Goal: Communication & Community: Ask a question

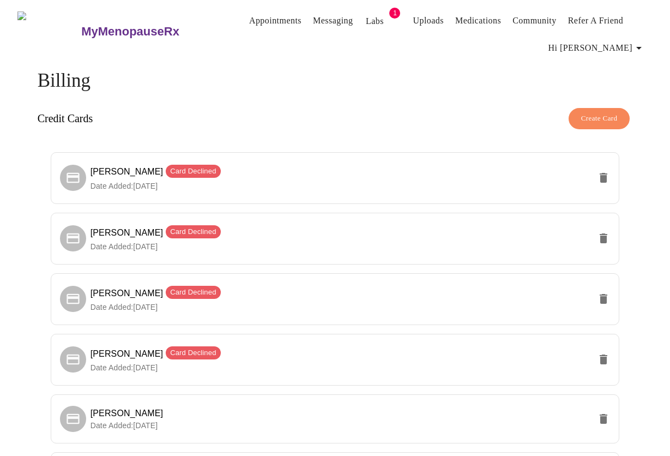
scroll to position [485, 0]
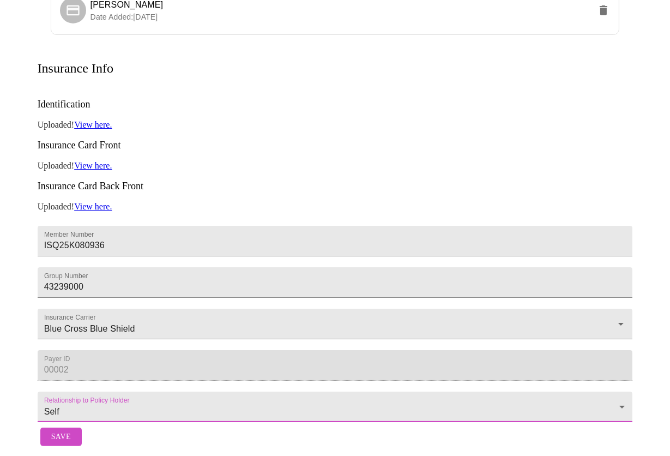
click at [57, 430] on span "Save" at bounding box center [61, 437] width 20 height 14
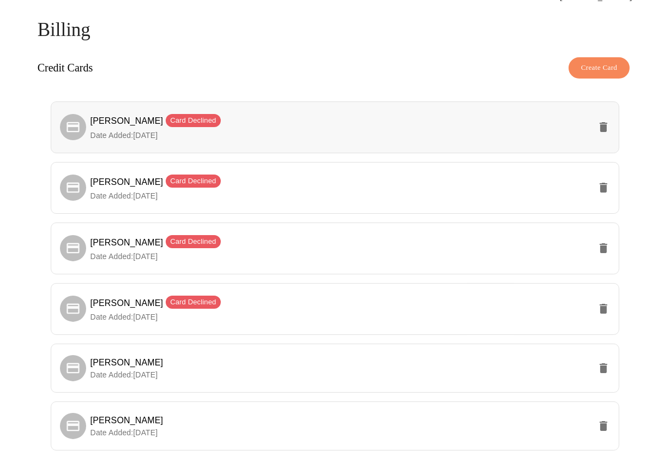
scroll to position [0, 0]
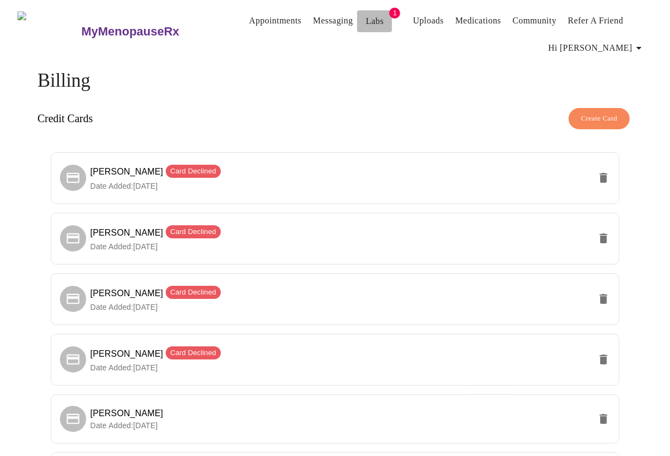
click at [366, 18] on link "Labs" at bounding box center [375, 21] width 18 height 15
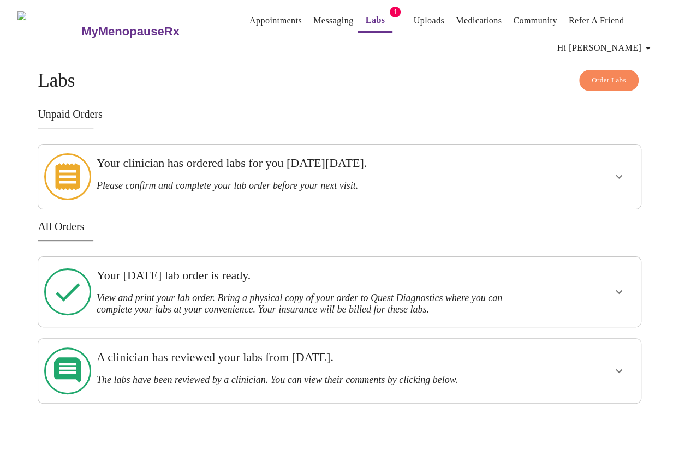
click at [313, 16] on link "Messaging" at bounding box center [333, 20] width 40 height 15
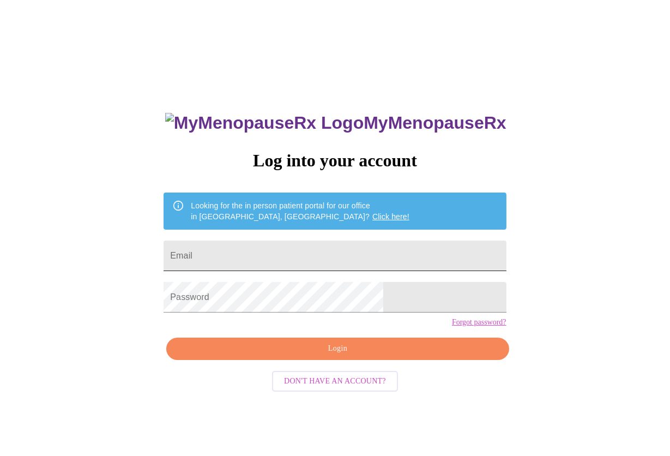
click at [304, 252] on input "Email" at bounding box center [335, 256] width 343 height 31
type input "[EMAIL_ADDRESS][DOMAIN_NAME]"
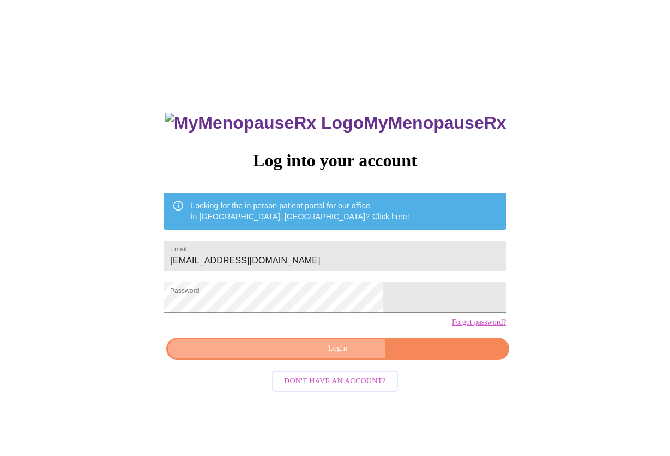
click at [331, 356] on span "Login" at bounding box center [338, 349] width 318 height 14
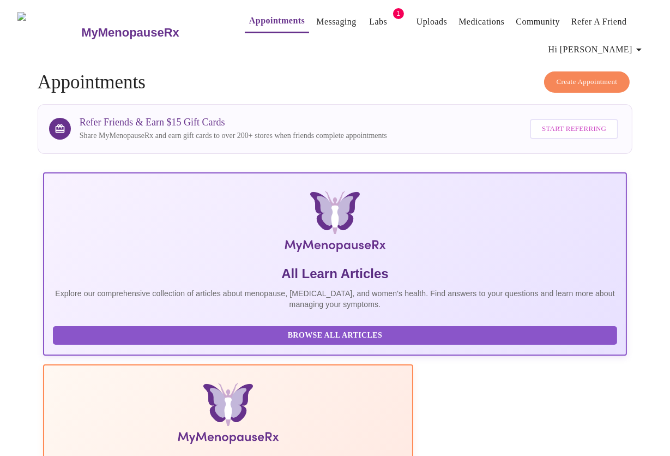
click at [316, 17] on link "Messaging" at bounding box center [336, 21] width 40 height 15
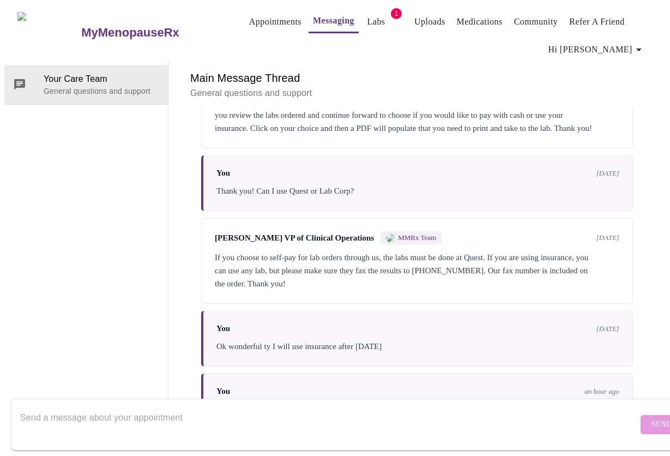
scroll to position [3816, 0]
click at [142, 408] on textarea "Send a message about your appointment" at bounding box center [329, 424] width 618 height 35
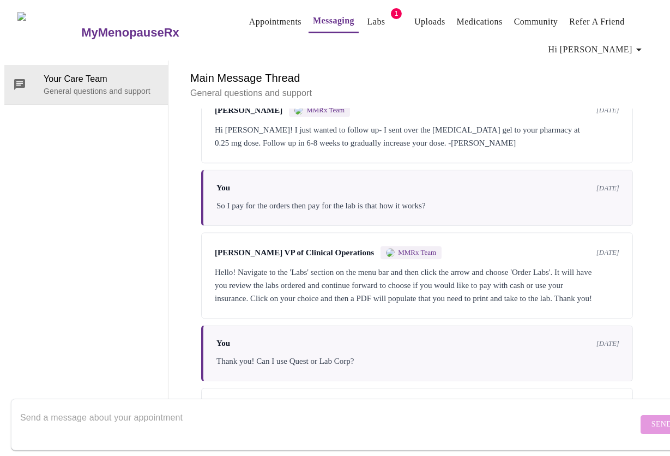
scroll to position [0, 0]
click at [368, 18] on link "Labs" at bounding box center [377, 21] width 18 height 15
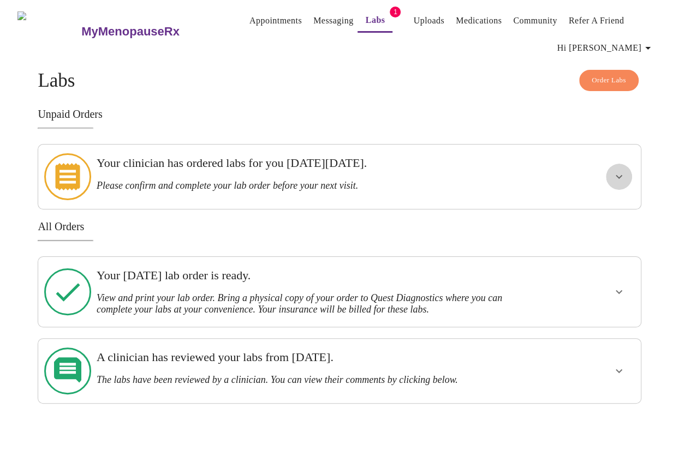
click at [620, 170] on icon "show more" at bounding box center [618, 176] width 13 height 13
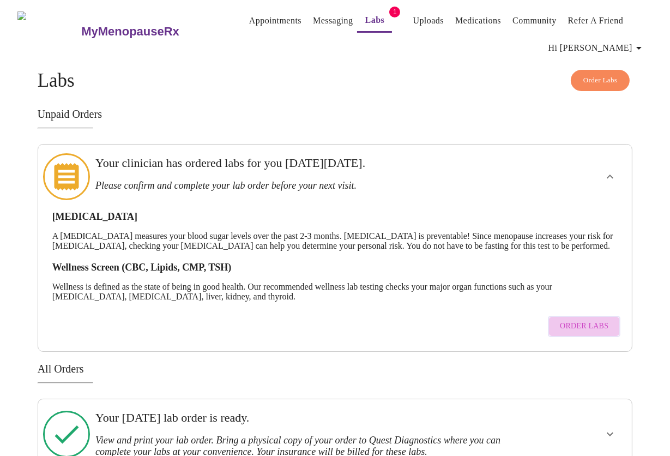
click at [595, 330] on span "Order Labs" at bounding box center [584, 327] width 49 height 14
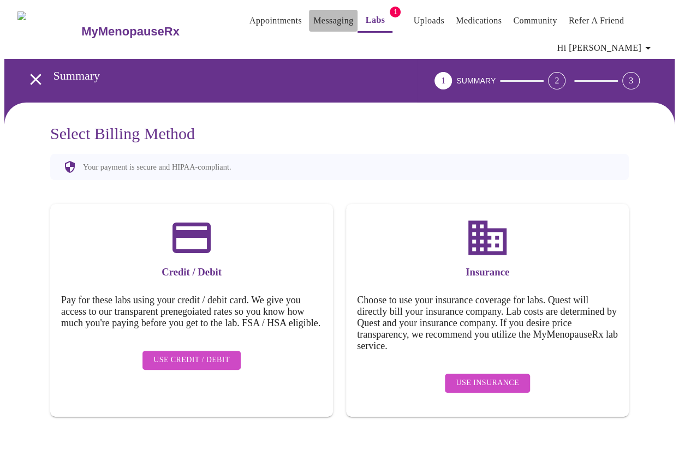
click at [323, 16] on link "Messaging" at bounding box center [333, 20] width 40 height 15
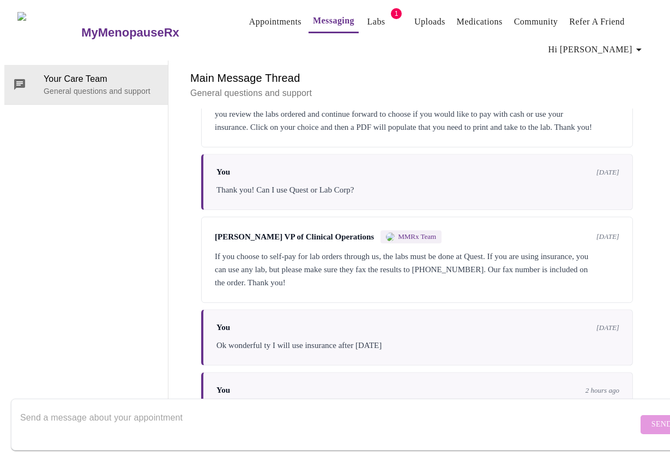
scroll to position [3816, 0]
click at [236, 410] on textarea "Send a message about your appointment" at bounding box center [329, 424] width 618 height 35
type textarea "Ope, disregard that last message, I can use my insurance! Thank you for all of …"
click at [652, 418] on span "Send" at bounding box center [662, 425] width 21 height 14
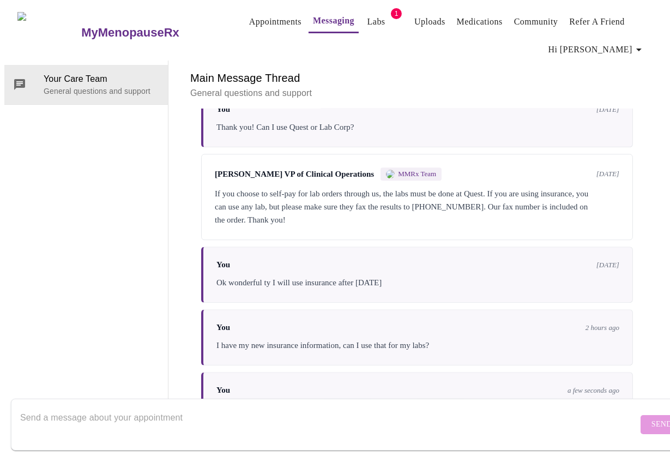
scroll to position [56, 0]
